Goal: Navigation & Orientation: Find specific page/section

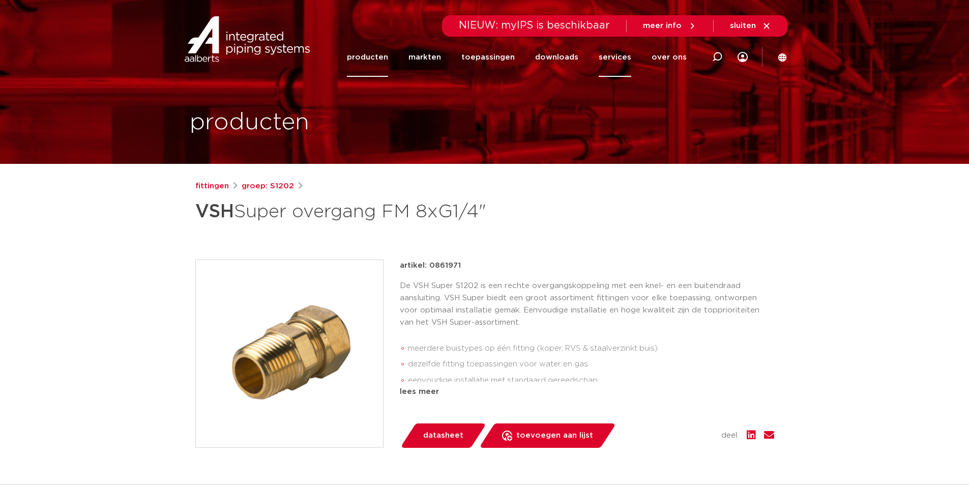
click at [622, 57] on link "services" at bounding box center [615, 57] width 33 height 39
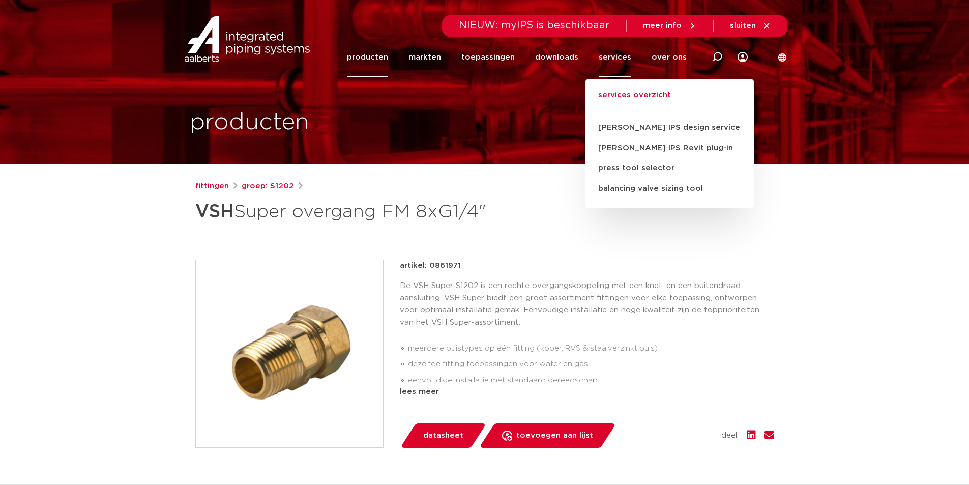
click at [644, 92] on link "services overzicht" at bounding box center [669, 100] width 169 height 22
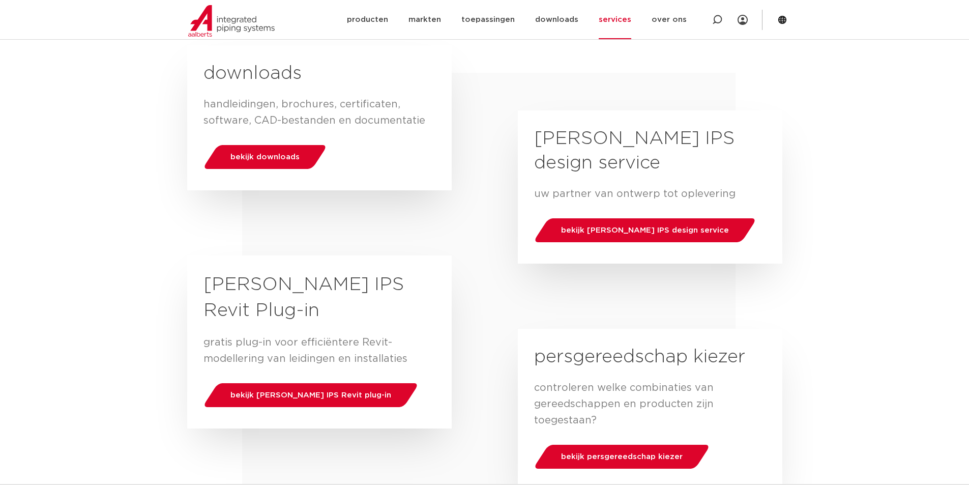
scroll to position [153, 0]
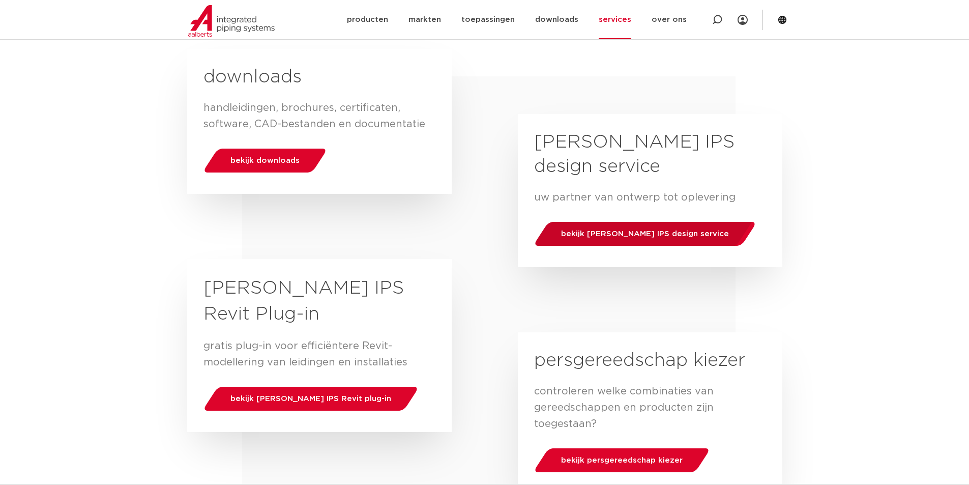
click at [625, 232] on span "bekijk [PERSON_NAME] IPS design service" at bounding box center [645, 234] width 168 height 8
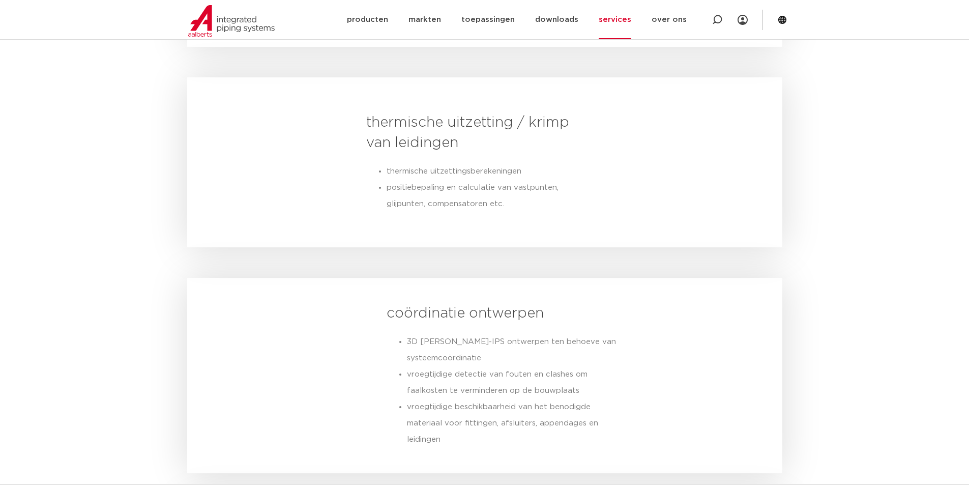
scroll to position [1221, 0]
